Goal: Information Seeking & Learning: Learn about a topic

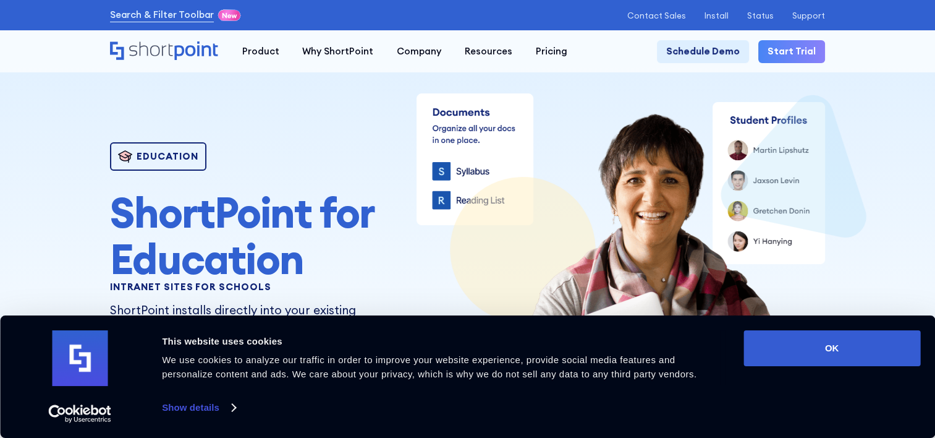
scroll to position [62, 0]
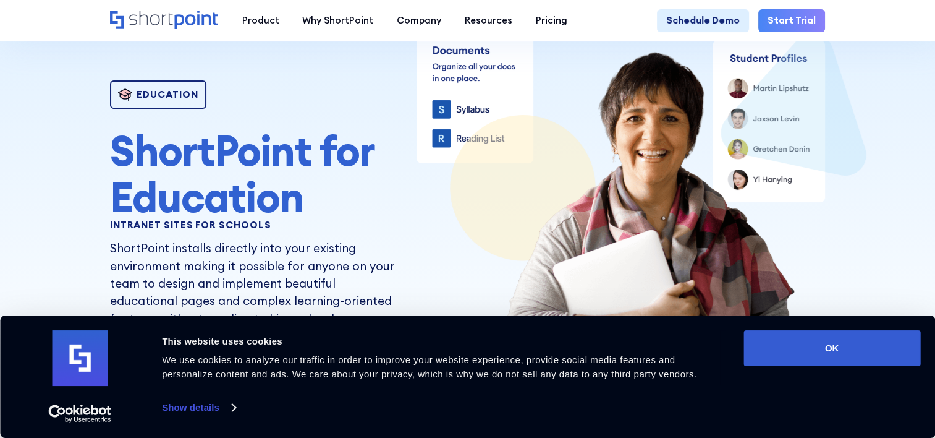
click at [804, 344] on button "OK" at bounding box center [832, 348] width 177 height 36
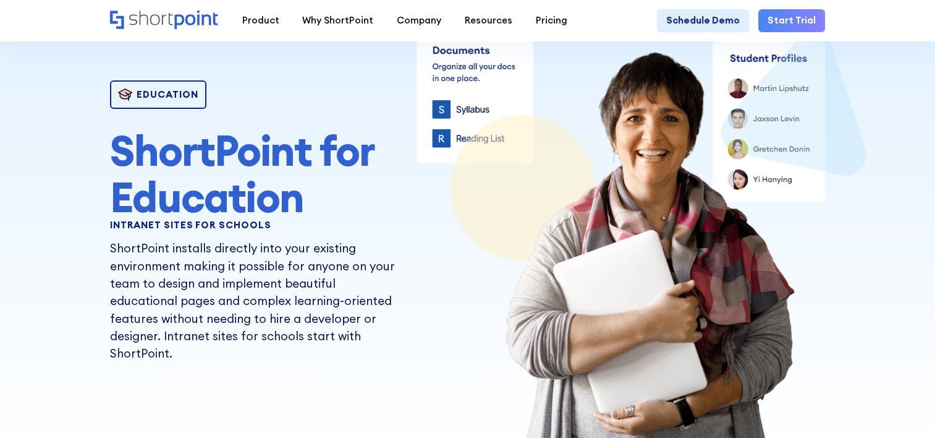
scroll to position [0, 0]
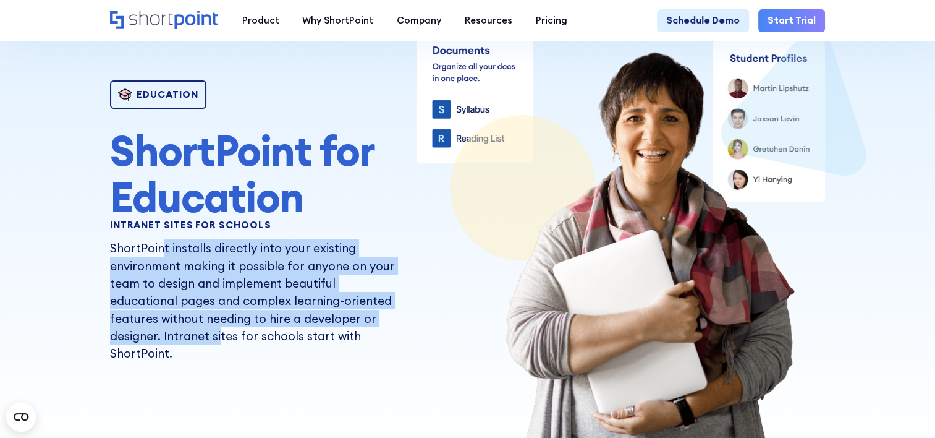
drag, startPoint x: 158, startPoint y: 252, endPoint x: 213, endPoint y: 334, distance: 98.6
click at [213, 334] on p "ShortPoint installs directly into your existing environment making it possible …" at bounding box center [255, 300] width 290 height 123
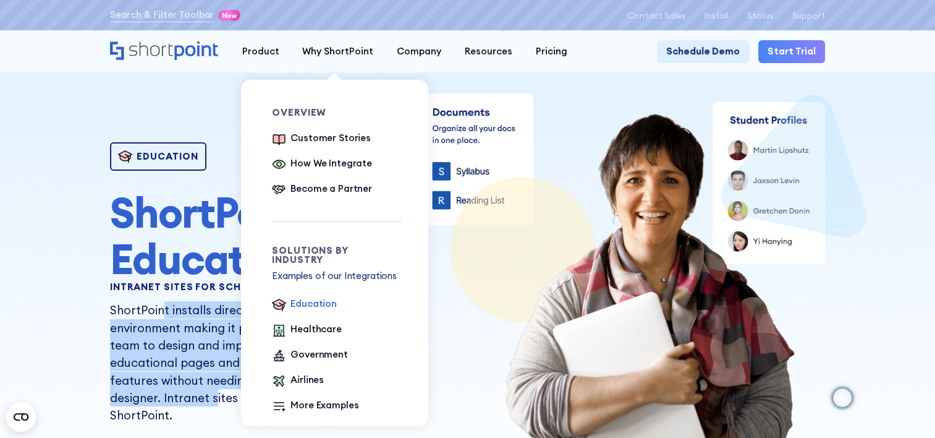
click at [302, 300] on div "Education" at bounding box center [314, 304] width 46 height 14
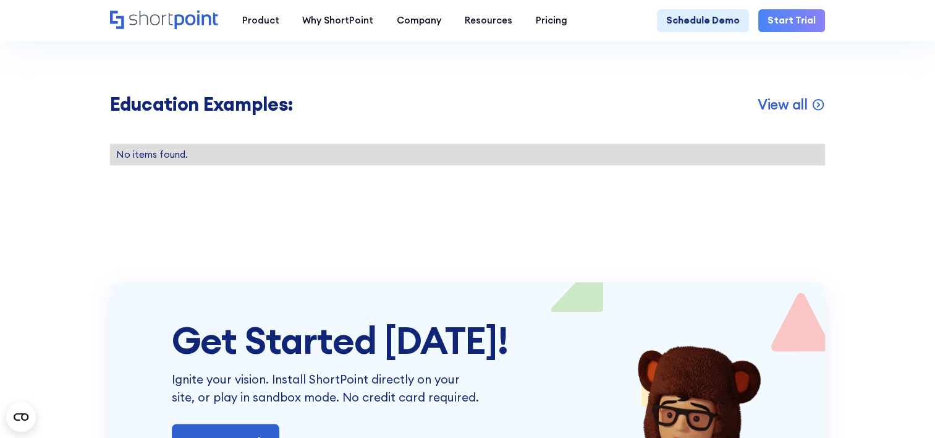
scroll to position [2040, 0]
click at [784, 113] on p "View all" at bounding box center [783, 104] width 50 height 18
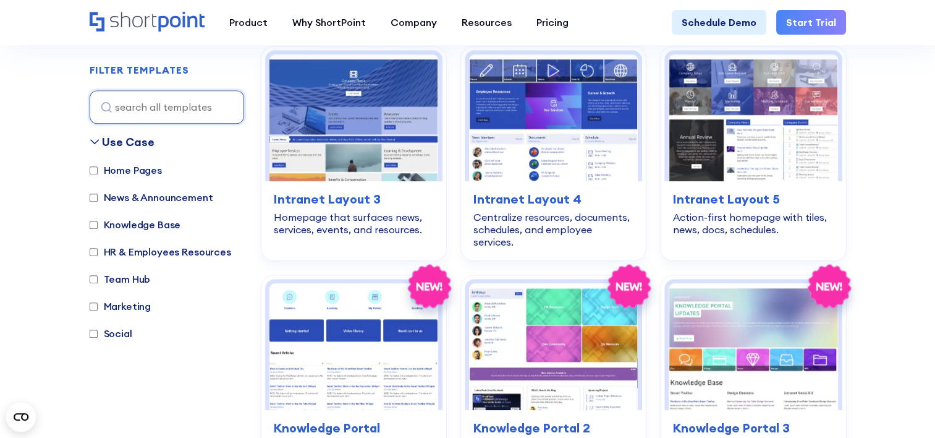
scroll to position [865, 0]
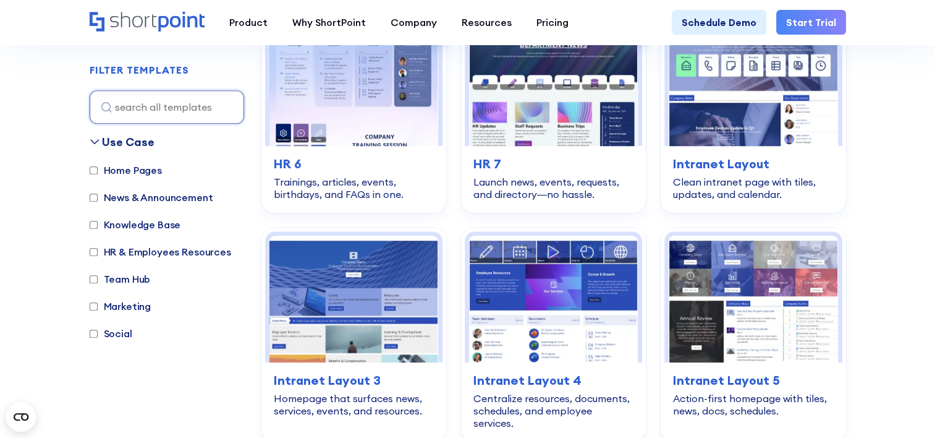
click at [527, 272] on img at bounding box center [553, 299] width 169 height 127
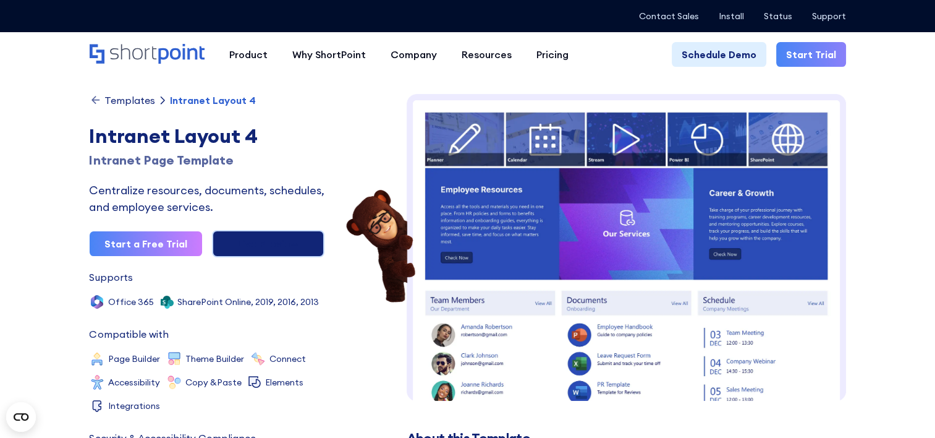
click at [262, 245] on link "Live Preview" at bounding box center [268, 243] width 113 height 27
